Goal: Feedback & Contribution: Contribute content

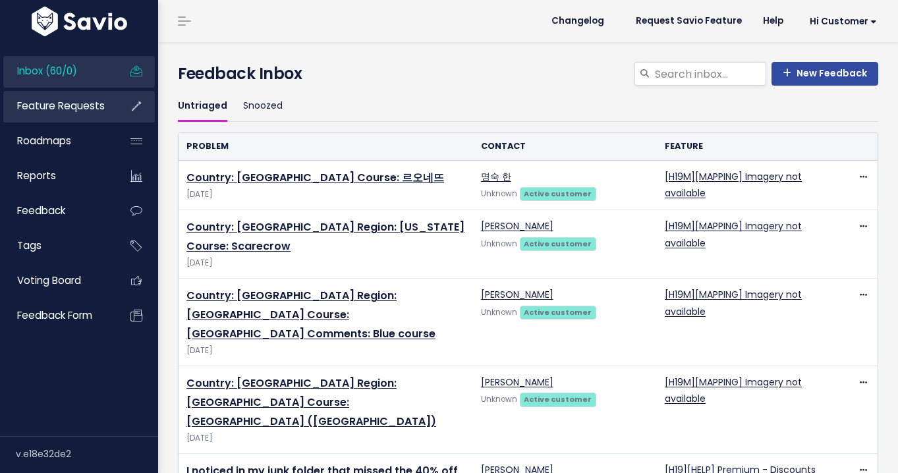
click at [98, 107] on span "Feature Requests" at bounding box center [61, 106] width 88 height 14
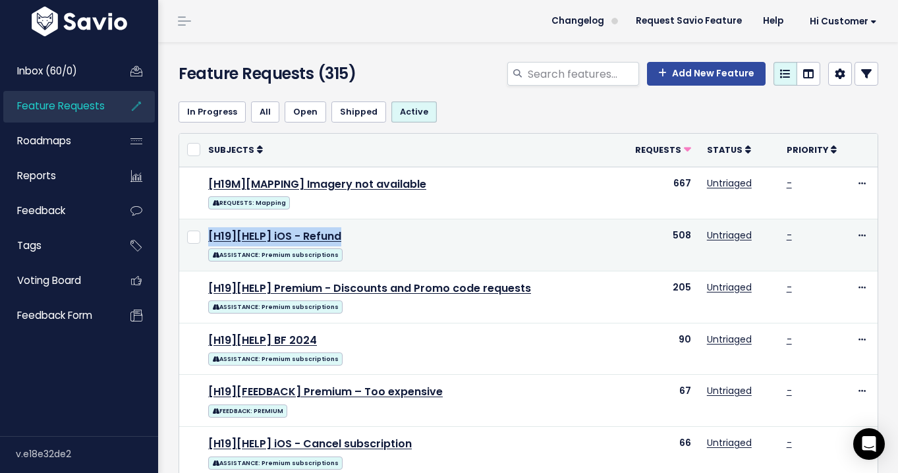
drag, startPoint x: 350, startPoint y: 233, endPoint x: 213, endPoint y: 224, distance: 136.6
click at [213, 224] on td "[H19][HELP] iOS - Refund ASSISTANCE: Premium subscriptions" at bounding box center [411, 245] width 423 height 52
copy link "[H19][HELP] iOS - Refund"
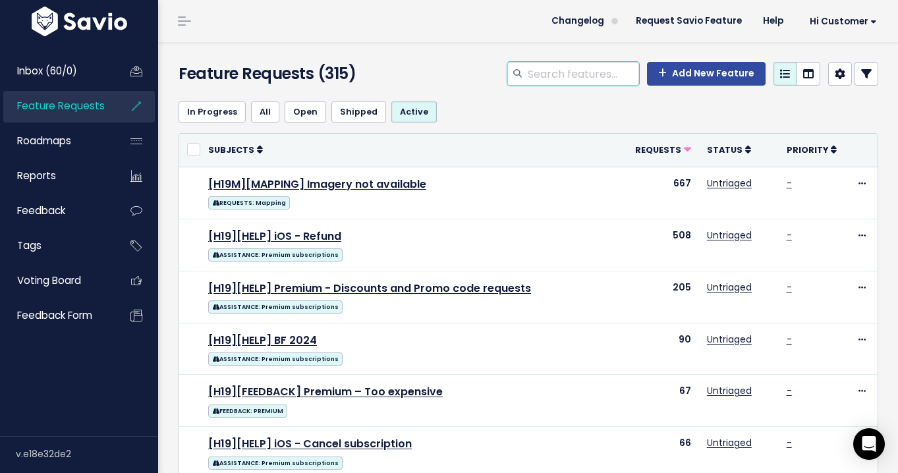
click at [622, 67] on input "search" at bounding box center [582, 74] width 113 height 24
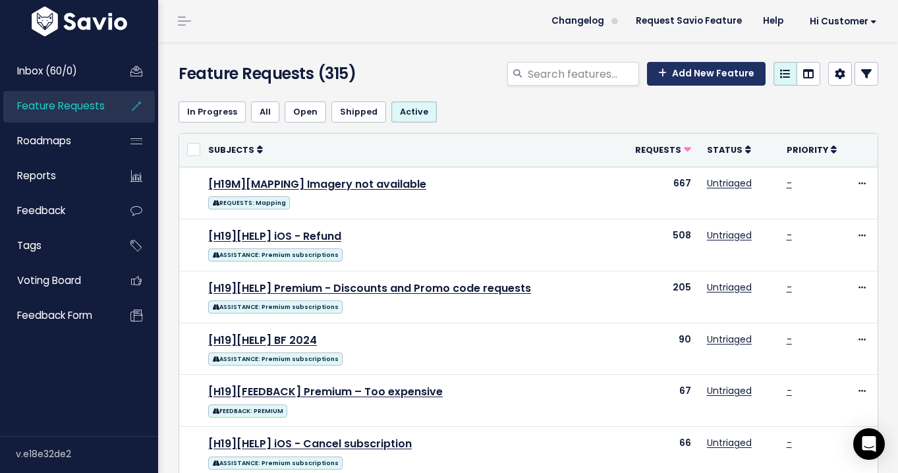
click at [692, 76] on link "Add New Feature" at bounding box center [706, 74] width 119 height 24
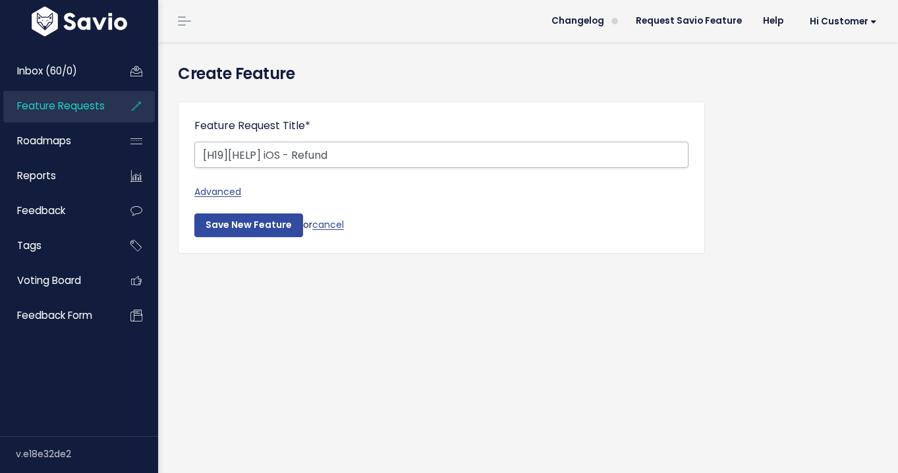
click at [254, 150] on input "[H19][HELP] iOS - Refund" at bounding box center [441, 155] width 494 height 26
drag, startPoint x: 337, startPoint y: 155, endPoint x: 261, endPoint y: 153, distance: 75.8
click at [261, 153] on input "[H19][BUG] iOS - Refund" at bounding box center [441, 155] width 494 height 26
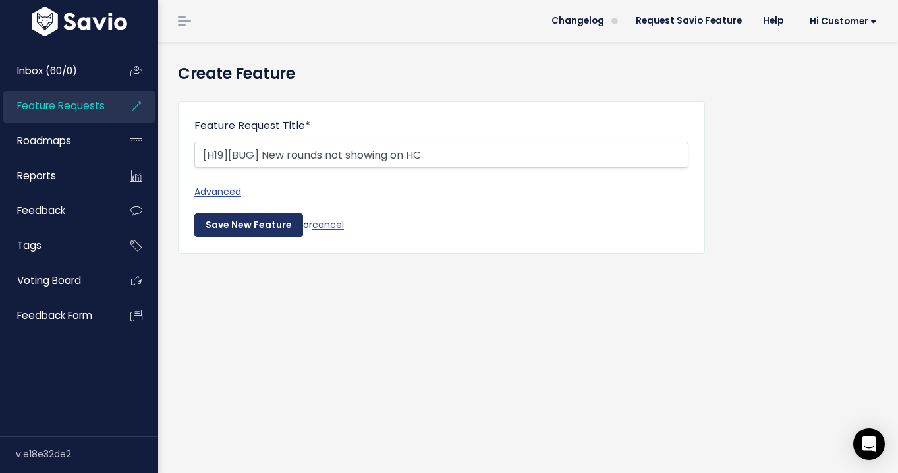
type input "[H19][BUG] New rounds not showing on HC"
click at [221, 225] on input "Save New Feature" at bounding box center [248, 225] width 109 height 24
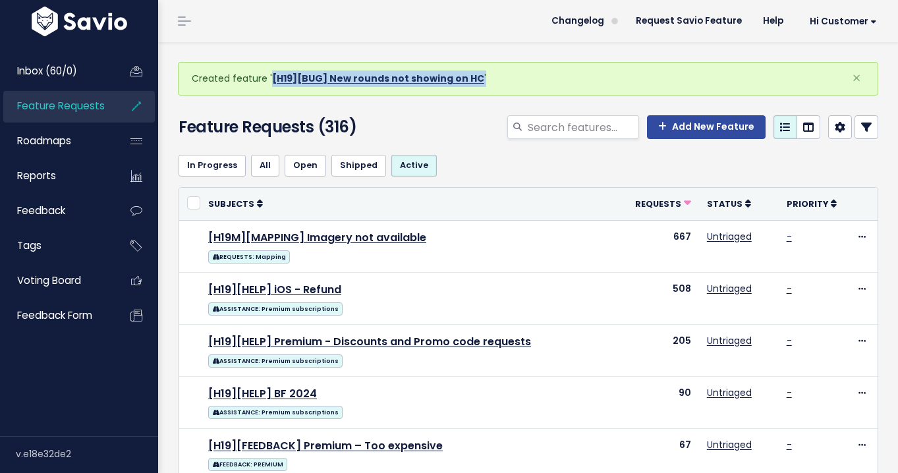
drag, startPoint x: 481, startPoint y: 80, endPoint x: 269, endPoint y: 78, distance: 211.4
click at [269, 78] on div "Created feature ' [H19][BUG] New rounds not showing on HC ' ×" at bounding box center [528, 79] width 700 height 34
copy div "[H19][BUG] New rounds not showing on HC '"
